Goal: Task Accomplishment & Management: Manage account settings

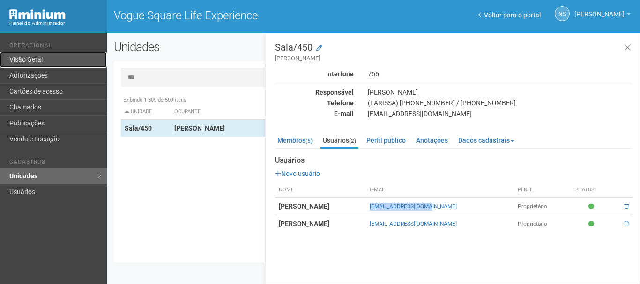
click at [17, 61] on link "Visão Geral" at bounding box center [53, 60] width 107 height 16
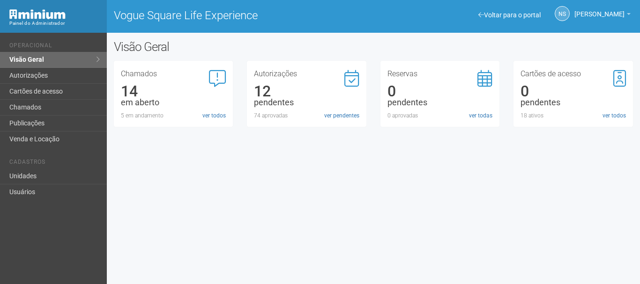
click at [338, 109] on div "Autorizações 12 pendentes 74 aprovadas ver pendentes" at bounding box center [306, 95] width 105 height 50
click at [342, 114] on link "ver pendentes" at bounding box center [341, 116] width 35 height 8
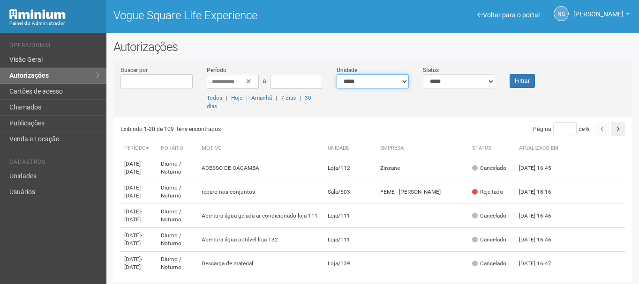
drag, startPoint x: 0, startPoint y: 0, endPoint x: 379, endPoint y: 77, distance: 386.8
click at [379, 77] on select "**********" at bounding box center [372, 81] width 72 height 14
select select "**********"
click at [336, 74] on select "**********" at bounding box center [372, 81] width 72 height 14
click at [453, 87] on select "**********" at bounding box center [459, 81] width 72 height 14
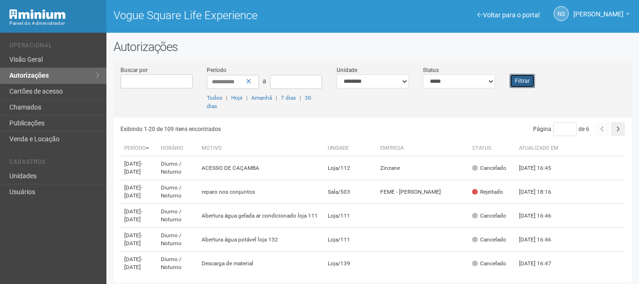
click at [519, 77] on button "Filtrar" at bounding box center [521, 81] width 25 height 14
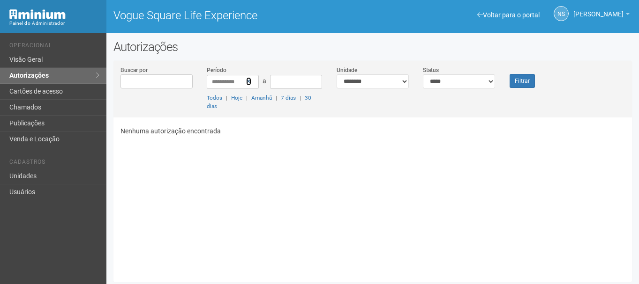
click at [247, 83] on icon at bounding box center [248, 81] width 5 height 7
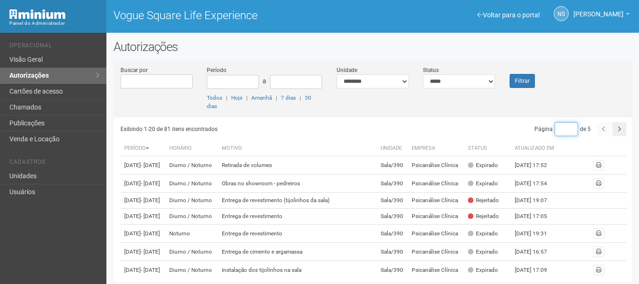
click at [564, 127] on input "*" at bounding box center [565, 129] width 23 height 14
type input "*"
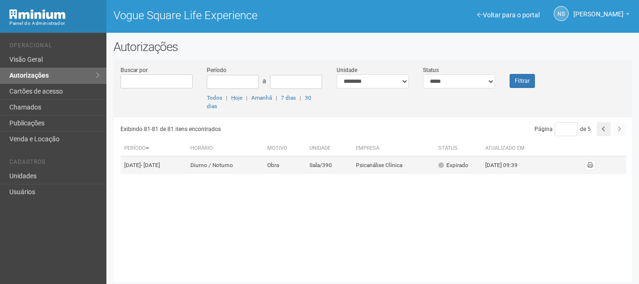
click at [423, 164] on td "Psicanálise Clínica" at bounding box center [393, 165] width 82 height 18
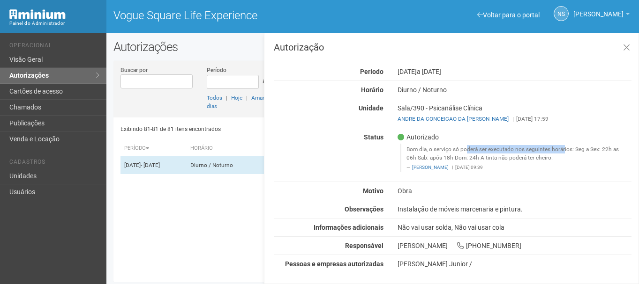
drag, startPoint x: 424, startPoint y: 151, endPoint x: 519, endPoint y: 151, distance: 95.1
click at [519, 151] on blockquote "Bom dia, o serviço só poderá ser executado nos seguintes horários: Seg a Sex: 2…" at bounding box center [515, 158] width 231 height 29
click at [532, 176] on div "Autorizado Bom dia, o serviço só poderá ser executado nos seguintes horários: S…" at bounding box center [514, 155] width 248 height 44
click at [626, 51] on icon at bounding box center [626, 47] width 7 height 9
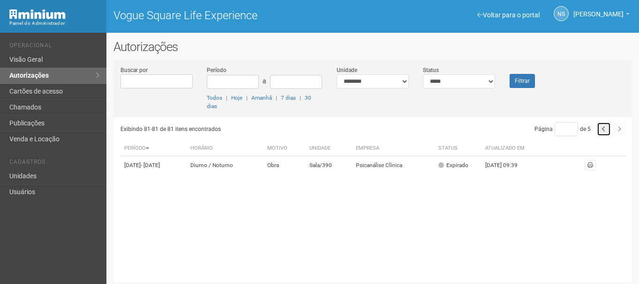
click at [599, 128] on button "button" at bounding box center [603, 129] width 14 height 14
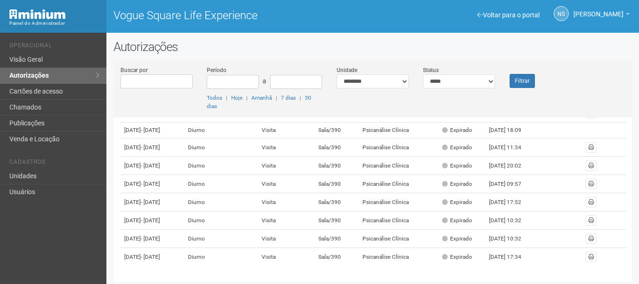
scroll to position [368, 0]
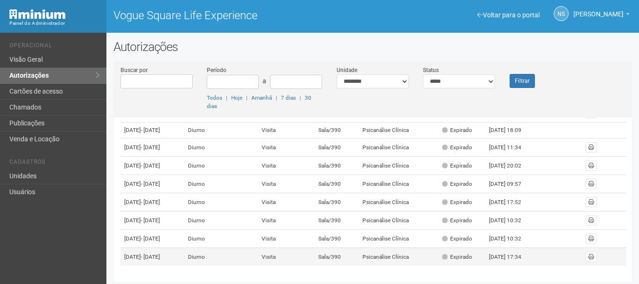
click at [356, 258] on td "Sala/390" at bounding box center [336, 257] width 44 height 18
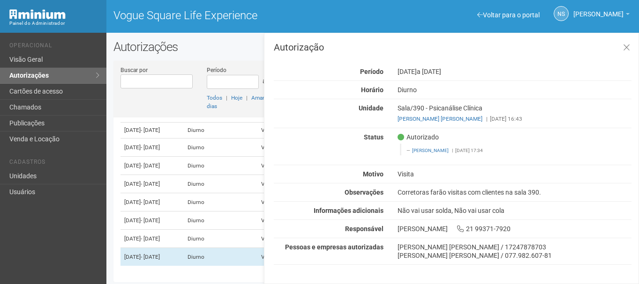
click at [514, 139] on div "Autorizado Letícia Florim | 26/06/2025 17:34" at bounding box center [514, 146] width 248 height 27
click at [623, 45] on icon at bounding box center [626, 47] width 7 height 9
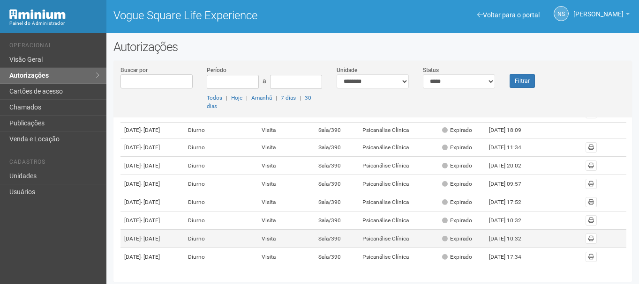
scroll to position [2, 0]
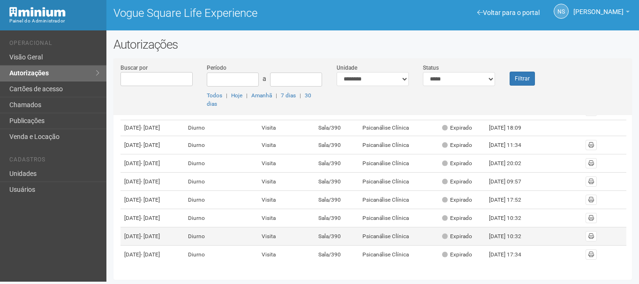
click at [287, 228] on td "Visita" at bounding box center [286, 237] width 57 height 18
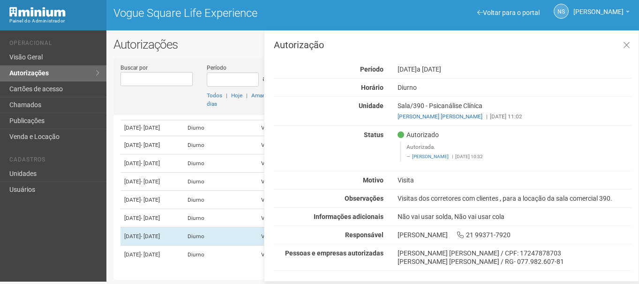
click at [447, 198] on div "Visitas dos corretores com clientes , para a locação da sala comercial 390." at bounding box center [514, 198] width 248 height 8
click at [446, 198] on div "Visitas dos corretores com clientes , para a locação da sala comercial 390." at bounding box center [514, 198] width 248 height 8
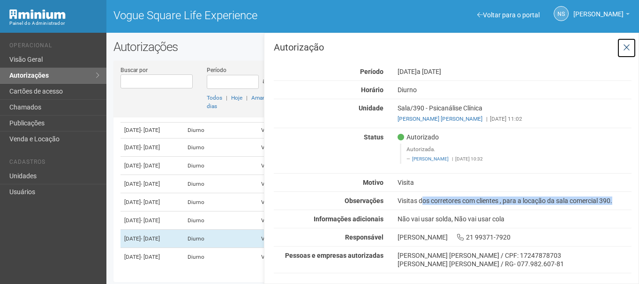
click at [630, 46] on button at bounding box center [626, 48] width 19 height 20
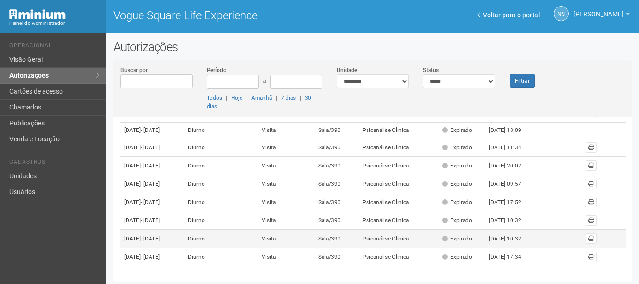
click at [350, 238] on td "Sala/390" at bounding box center [336, 239] width 44 height 18
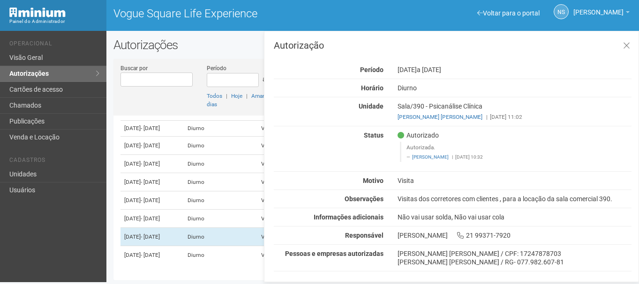
scroll to position [2, 0]
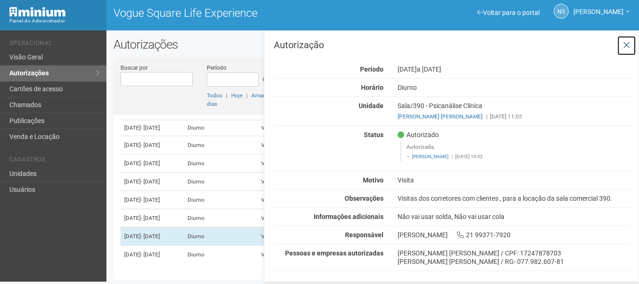
click at [626, 48] on icon at bounding box center [626, 45] width 7 height 9
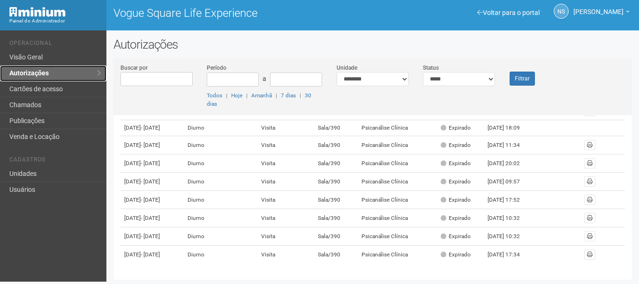
click at [46, 68] on link "Autorizações" at bounding box center [53, 74] width 106 height 16
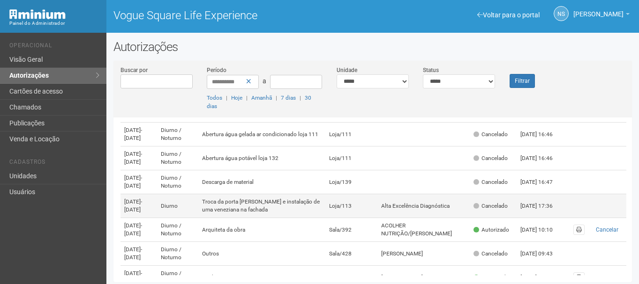
scroll to position [94, 0]
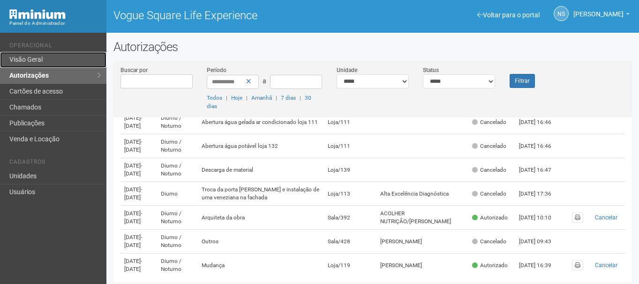
click at [32, 56] on link "Visão Geral" at bounding box center [53, 60] width 106 height 16
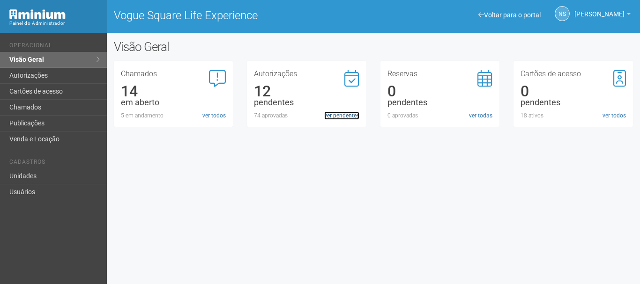
click at [332, 112] on link "ver pendentes" at bounding box center [341, 116] width 35 height 8
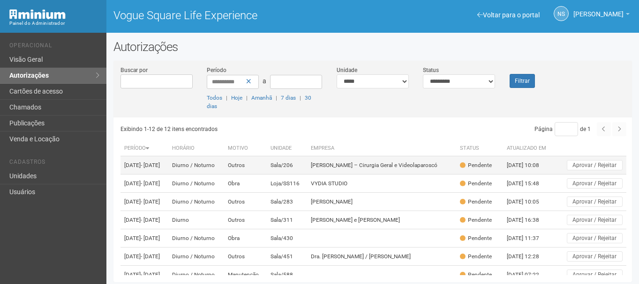
click at [307, 171] on td "Sala/206" at bounding box center [287, 165] width 41 height 18
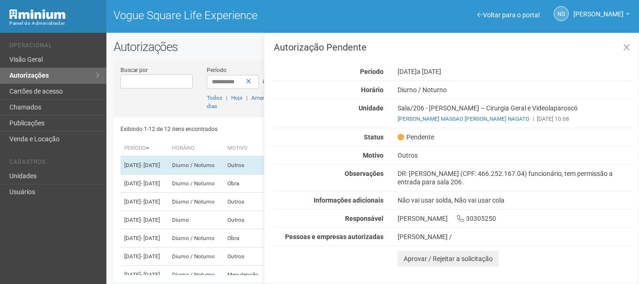
scroll to position [2, 0]
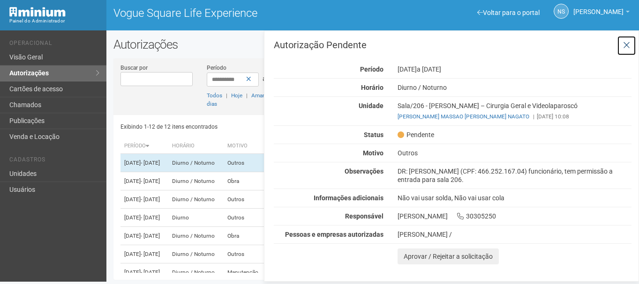
click at [625, 45] on icon at bounding box center [626, 45] width 7 height 9
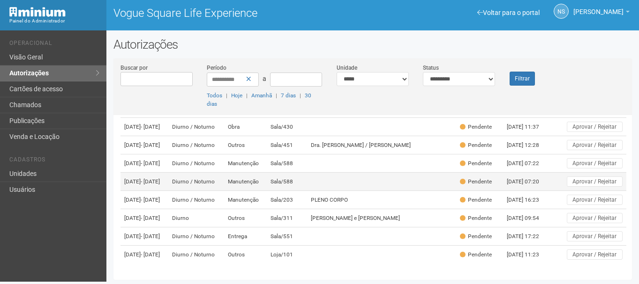
scroll to position [177, 0]
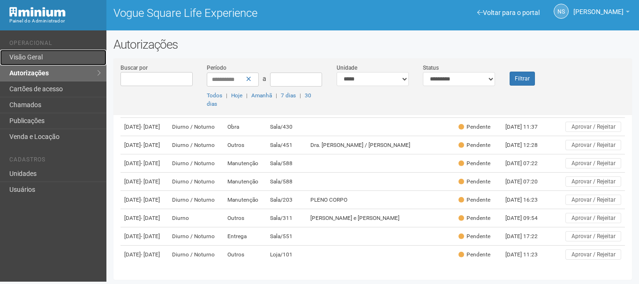
click at [39, 60] on link "Visão Geral" at bounding box center [53, 58] width 106 height 16
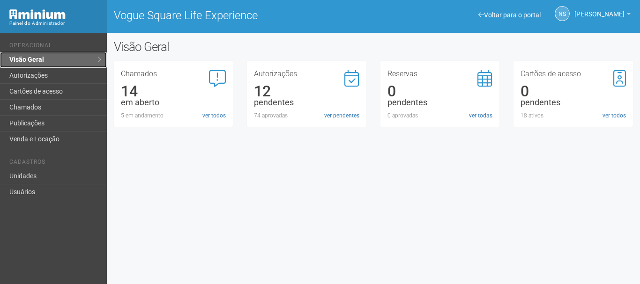
click at [63, 58] on link "Visão Geral" at bounding box center [53, 60] width 107 height 16
click at [356, 116] on link "ver pendentes" at bounding box center [341, 116] width 35 height 8
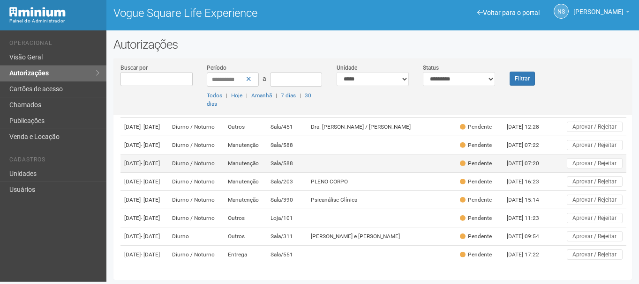
scroll to position [201, 0]
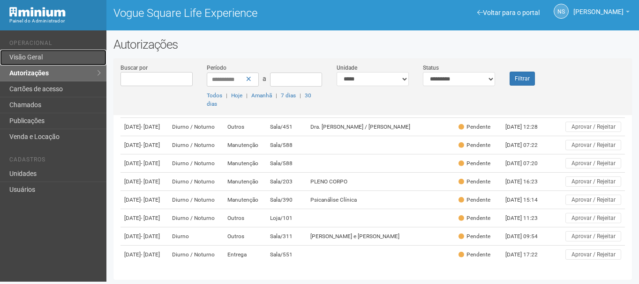
click at [50, 52] on link "Visão Geral" at bounding box center [53, 58] width 106 height 16
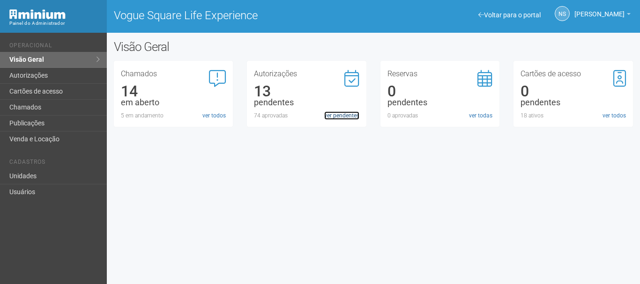
click at [344, 115] on link "ver pendentes" at bounding box center [341, 116] width 35 height 8
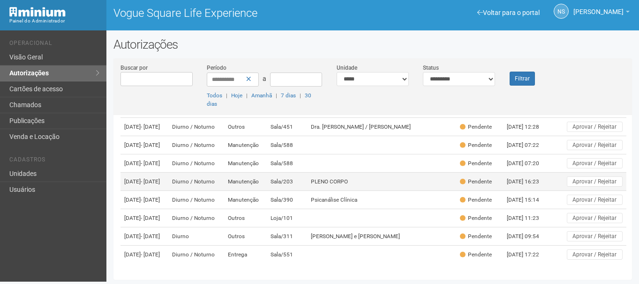
scroll to position [201, 0]
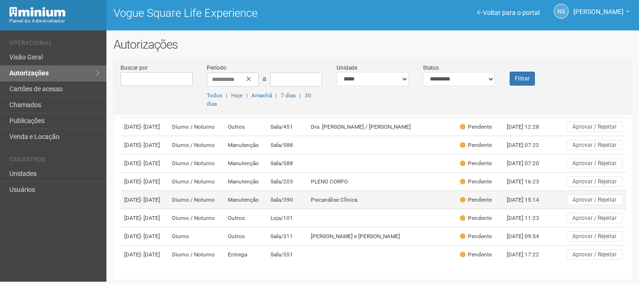
click at [220, 191] on td "Diurno / Noturno" at bounding box center [196, 200] width 56 height 18
